Goal: Task Accomplishment & Management: Manage account settings

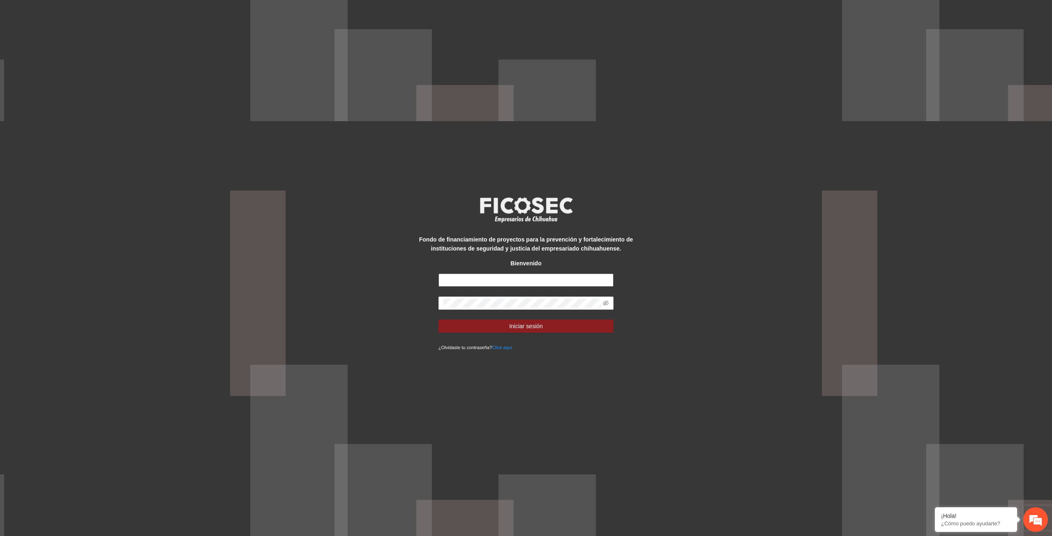
click at [573, 283] on input "text" at bounding box center [527, 280] width 176 height 13
type input "**********"
click at [439, 320] on button "Iniciar sesión" at bounding box center [527, 326] width 176 height 13
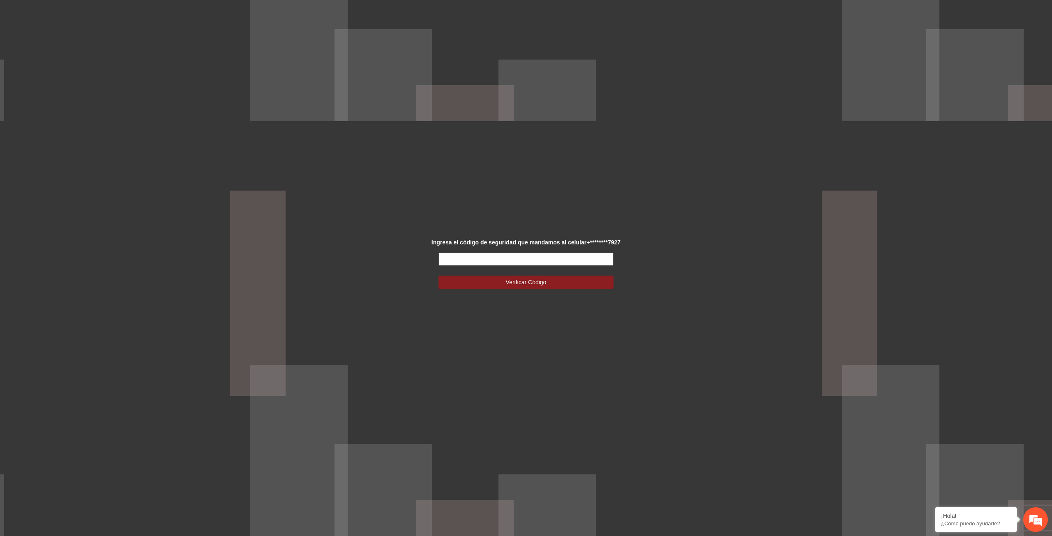
click at [578, 260] on input "text" at bounding box center [527, 259] width 176 height 13
type input "******"
click at [439, 276] on button "Verificar Código" at bounding box center [527, 282] width 176 height 13
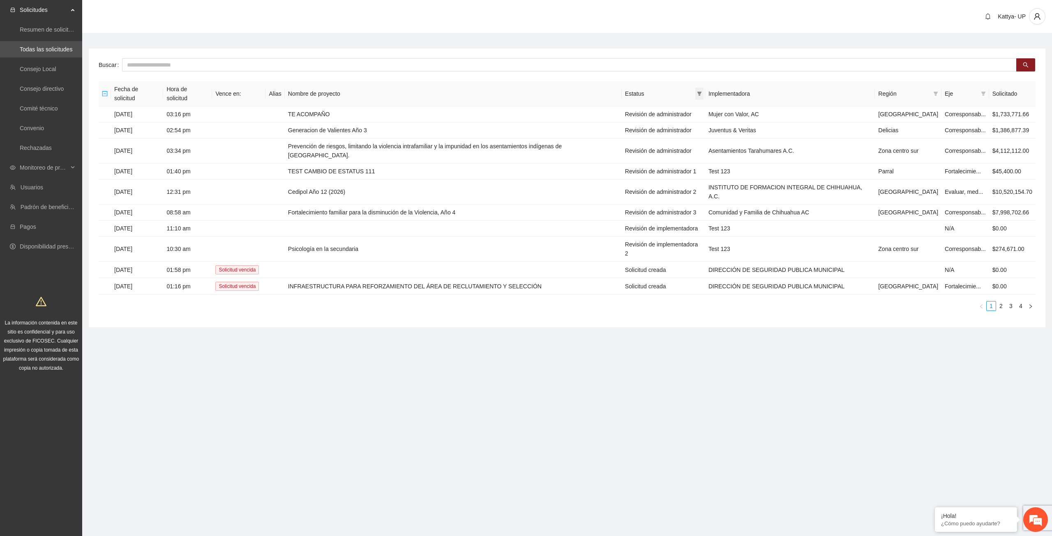
click at [704, 88] on span at bounding box center [700, 94] width 8 height 12
click at [691, 118] on span "Revisión de administrador" at bounding box center [660, 118] width 70 height 7
click at [693, 142] on span "Revisión de administrador 1" at bounding box center [662, 144] width 75 height 7
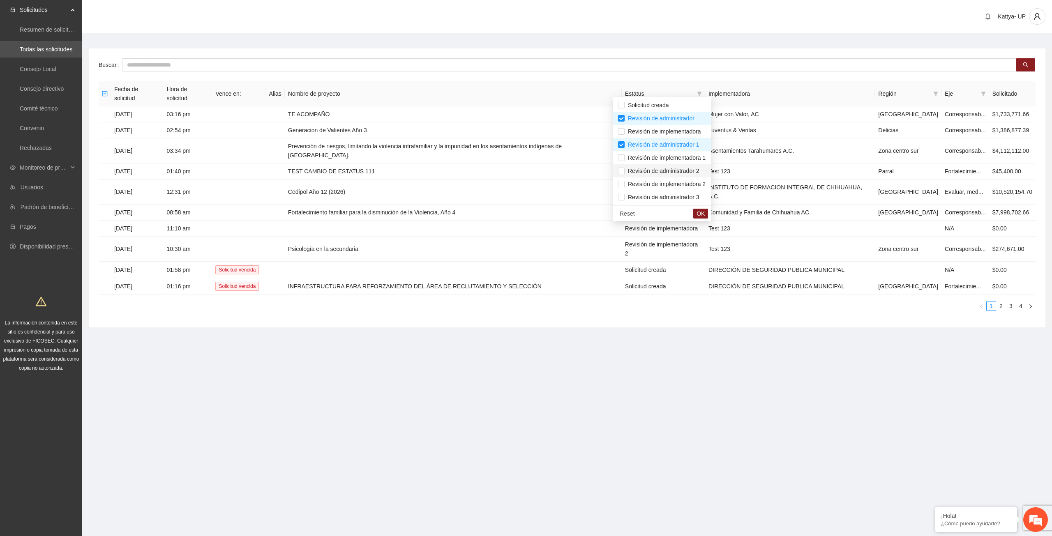
click at [692, 168] on span "Revisión de administrador 2" at bounding box center [662, 171] width 75 height 7
click at [698, 194] on span "Revisión de administrador 3" at bounding box center [662, 197] width 75 height 7
click at [705, 215] on span "OK" at bounding box center [701, 213] width 8 height 9
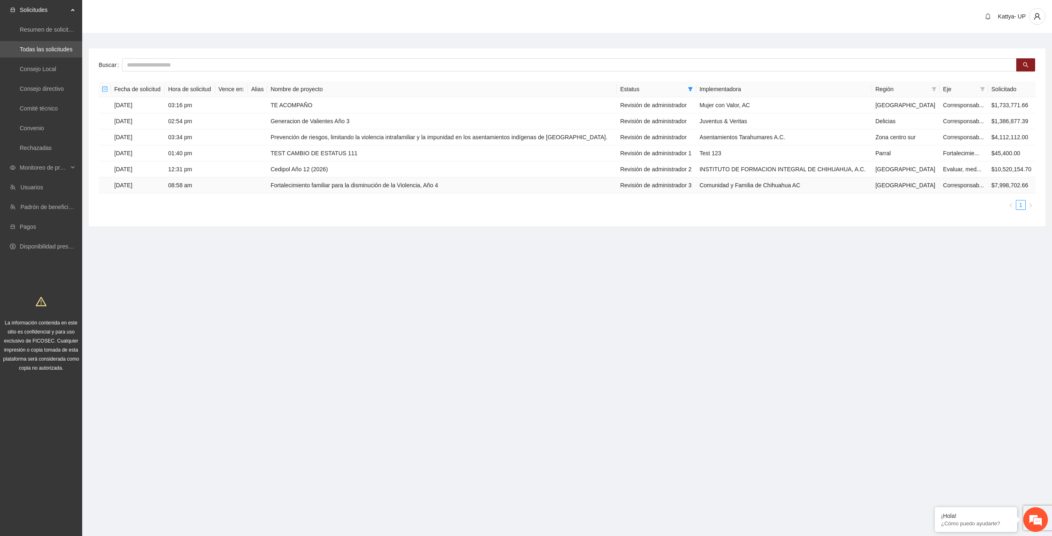
click at [298, 185] on td "Fortalecimiento familiar para la disminución de la Violencia, Año 4" at bounding box center [442, 186] width 350 height 16
